Goal: Information Seeking & Learning: Learn about a topic

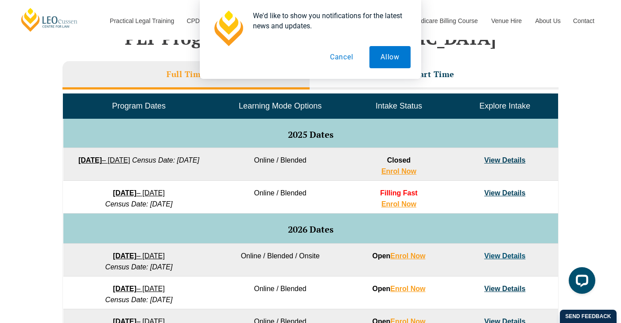
click at [348, 57] on button "Cancel" at bounding box center [342, 57] width 46 height 22
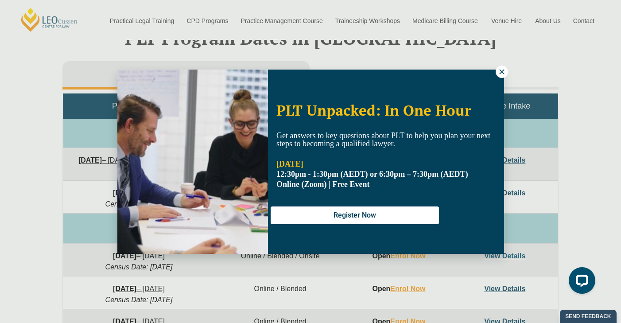
click at [503, 73] on icon at bounding box center [502, 72] width 8 height 8
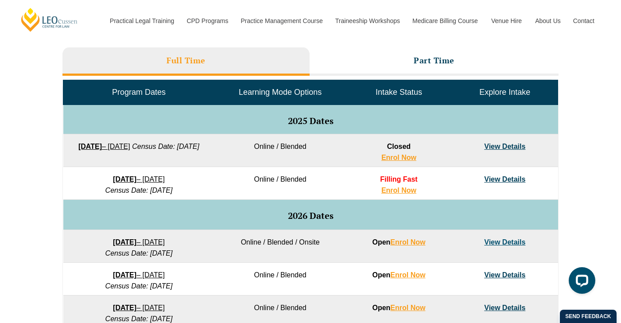
scroll to position [401, 0]
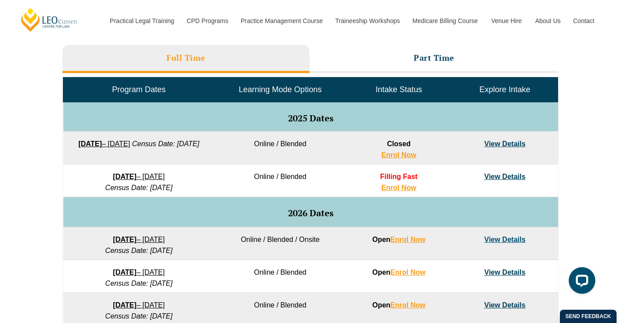
click at [500, 239] on link "View Details" at bounding box center [504, 240] width 41 height 8
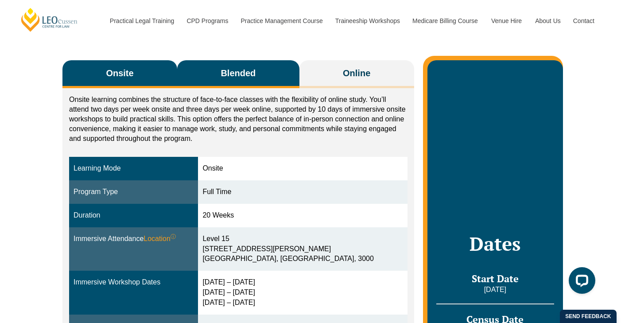
click at [241, 74] on span "Blended" at bounding box center [238, 73] width 35 height 12
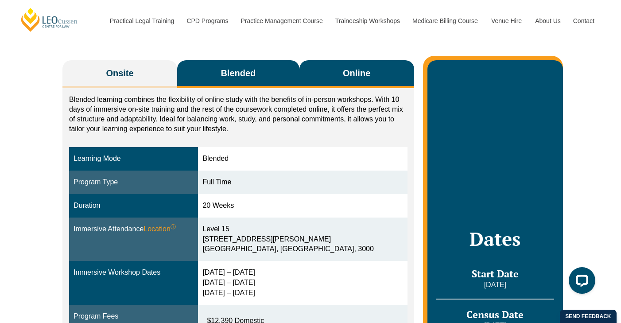
click at [337, 70] on button "Online" at bounding box center [357, 74] width 115 height 28
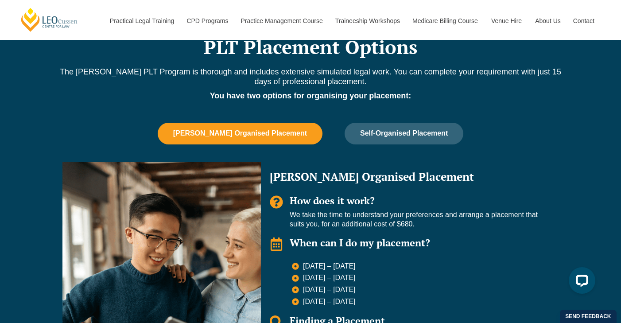
scroll to position [575, 0]
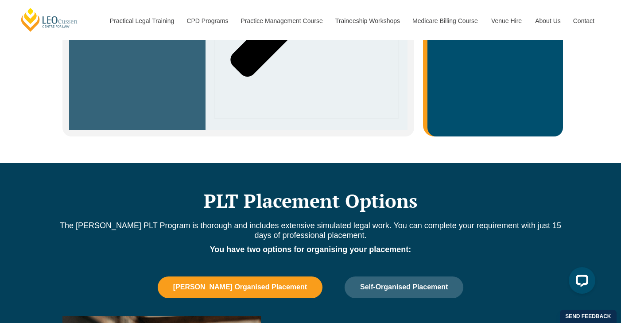
click at [270, 283] on span "[PERSON_NAME] Organised Placement" at bounding box center [240, 287] width 134 height 8
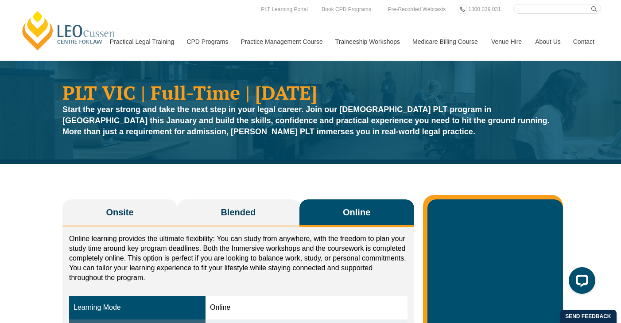
scroll to position [0, 0]
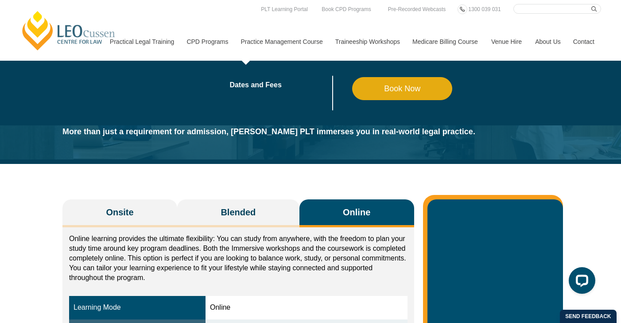
click at [258, 43] on link "Practice Management Course" at bounding box center [281, 42] width 94 height 38
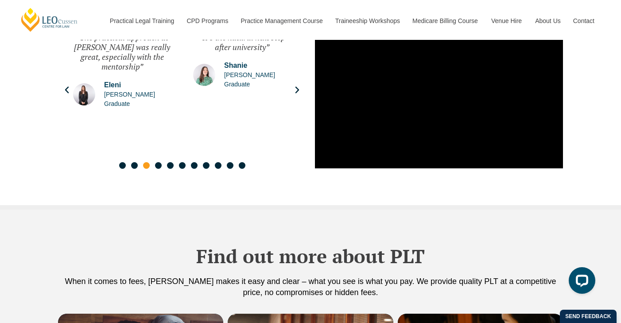
scroll to position [1497, 0]
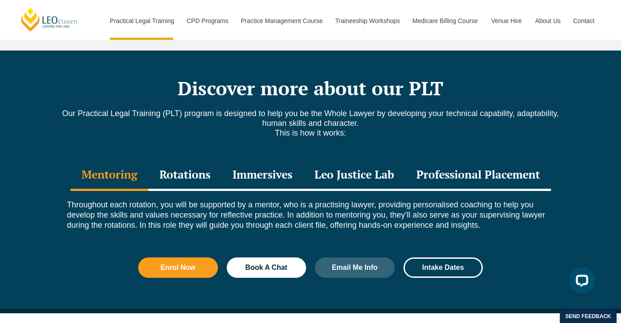
scroll to position [1184, 0]
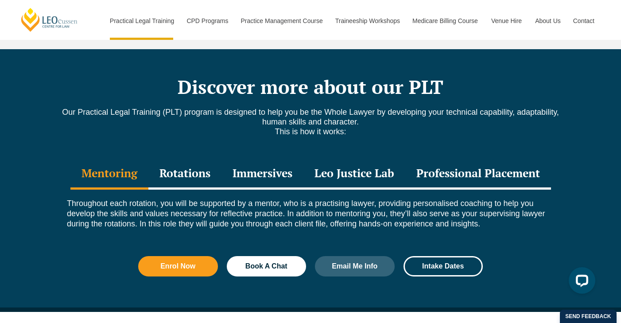
click at [197, 159] on div "Rotations" at bounding box center [184, 174] width 73 height 31
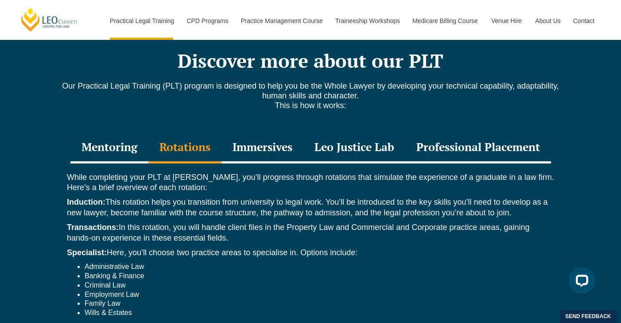
scroll to position [1210, 0]
click at [262, 133] on div "Immersives" at bounding box center [263, 148] width 82 height 31
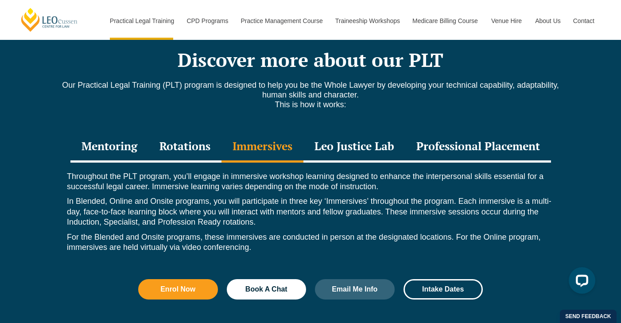
scroll to position [1211, 0]
click at [326, 132] on div "Leo Justice Lab" at bounding box center [355, 147] width 102 height 31
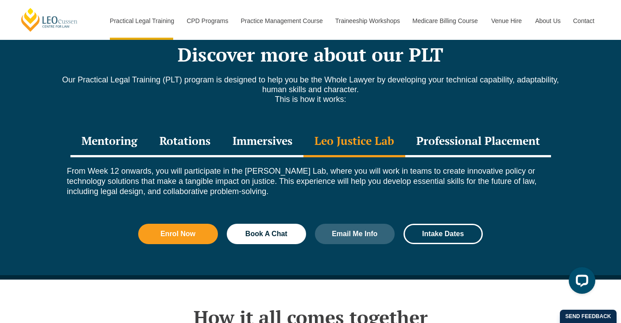
scroll to position [1219, 0]
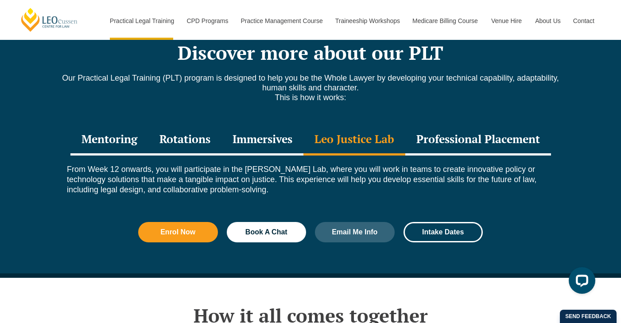
click at [430, 125] on div "Professional Placement" at bounding box center [479, 140] width 146 height 31
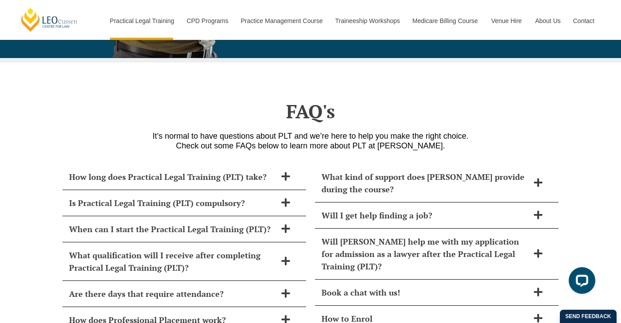
scroll to position [3801, 0]
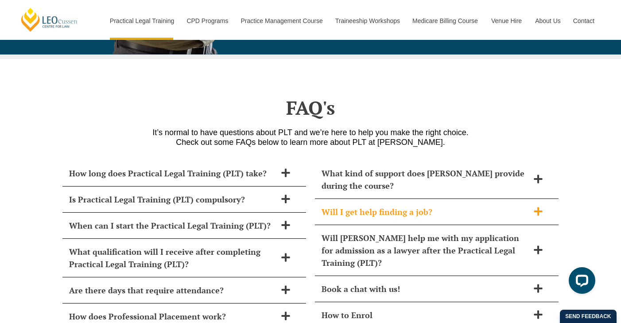
click at [432, 206] on h2 "Will I get help finding a job?" at bounding box center [425, 212] width 207 height 12
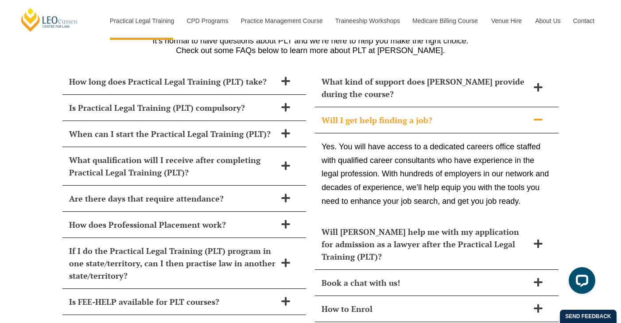
scroll to position [3895, 0]
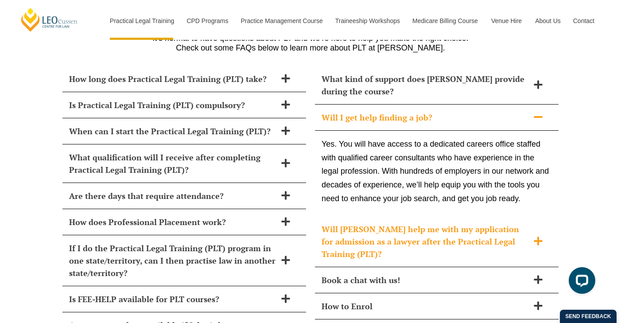
click at [490, 223] on h2 "Will [PERSON_NAME] help me with my application for admission as a lawyer after …" at bounding box center [425, 241] width 207 height 37
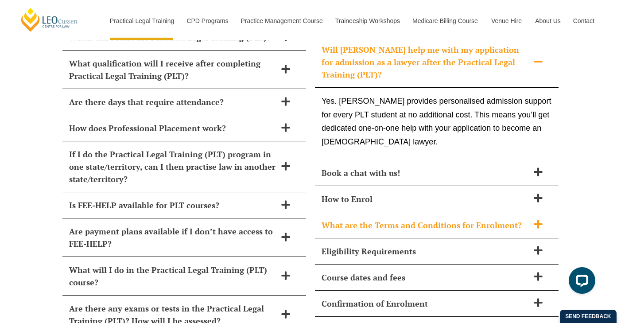
scroll to position [3993, 0]
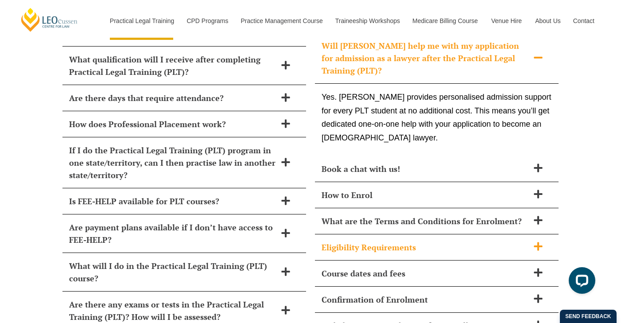
click at [491, 241] on h2 "Eligibility Requirements" at bounding box center [425, 247] width 207 height 12
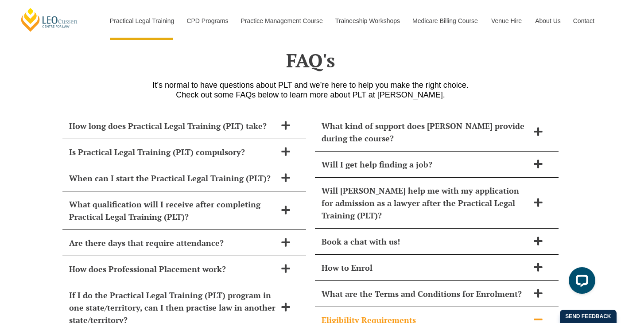
scroll to position [3848, 0]
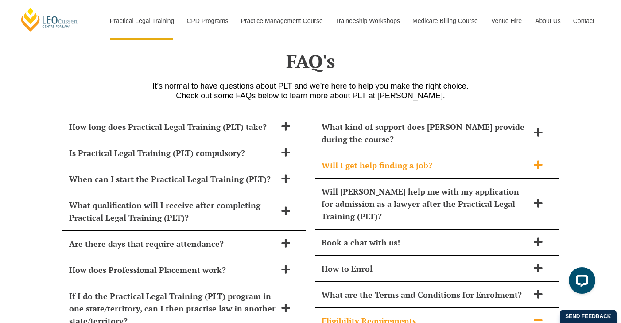
click at [469, 159] on h2 "Will I get help finding a job?" at bounding box center [425, 165] width 207 height 12
